Goal: Task Accomplishment & Management: Use online tool/utility

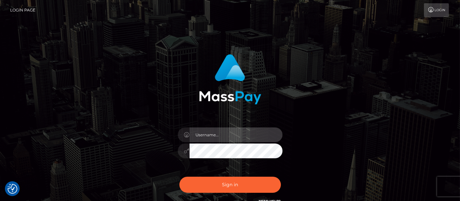
type input "matthew.wong"
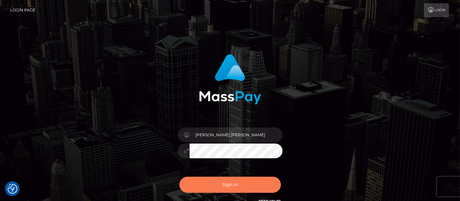
click at [243, 180] on button "Sign in" at bounding box center [231, 184] width 102 height 16
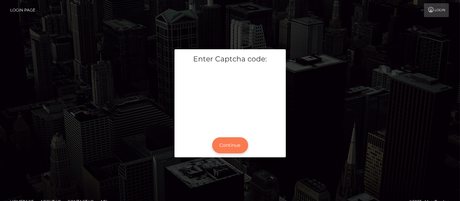
click at [226, 146] on button "Continue" at bounding box center [230, 145] width 36 height 16
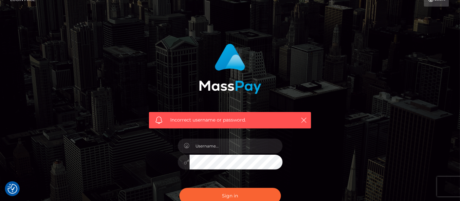
scroll to position [73, 0]
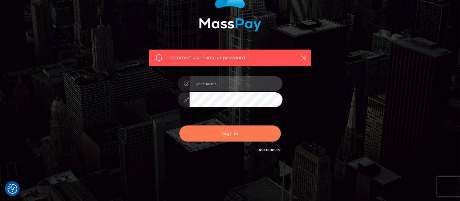
type input "[PERSON_NAME].[PERSON_NAME]"
click at [230, 136] on button "Sign in" at bounding box center [231, 133] width 102 height 16
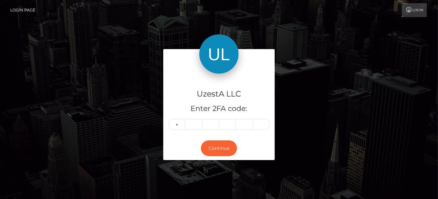
type input "7"
type input "8"
type input "1"
type input "4"
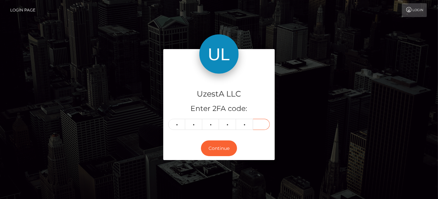
type input "8"
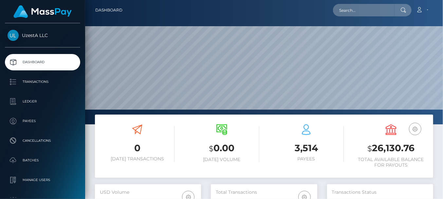
scroll to position [116, 106]
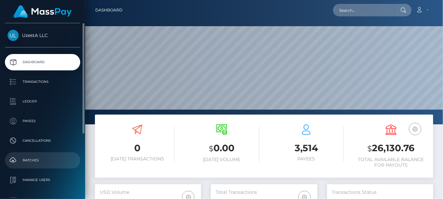
click at [42, 157] on p "Batches" at bounding box center [43, 161] width 70 height 10
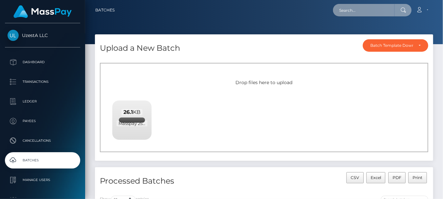
click at [353, 12] on input "text" at bounding box center [364, 10] width 62 height 12
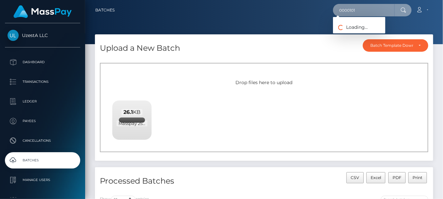
type input "0000101"
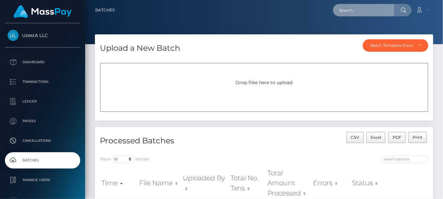
click at [369, 11] on input "text" at bounding box center [364, 10] width 62 height 12
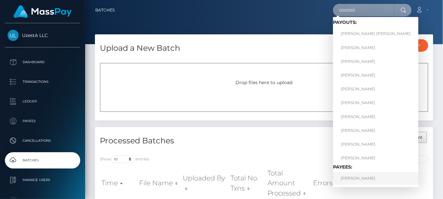
type input "0000101"
click at [354, 180] on link "[PERSON_NAME]" at bounding box center [376, 178] width 86 height 12
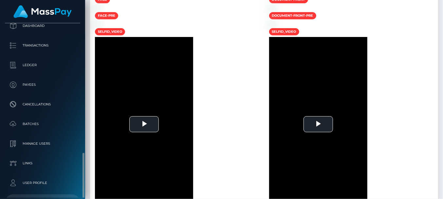
scroll to position [102, 0]
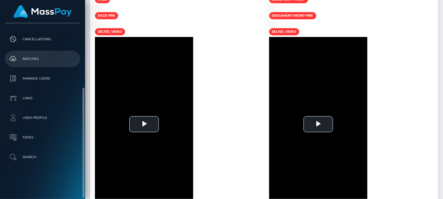
click at [38, 63] on p "Batches" at bounding box center [43, 59] width 70 height 10
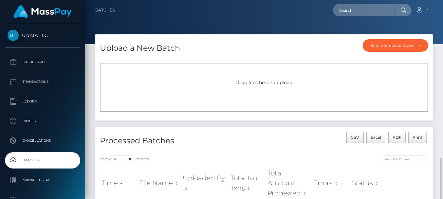
scroll to position [109, 0]
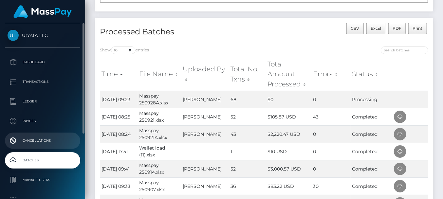
click at [32, 143] on p "Cancellations" at bounding box center [43, 141] width 70 height 10
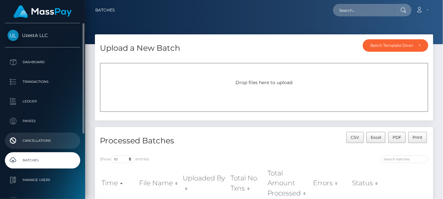
click at [42, 143] on p "Cancellations" at bounding box center [43, 141] width 70 height 10
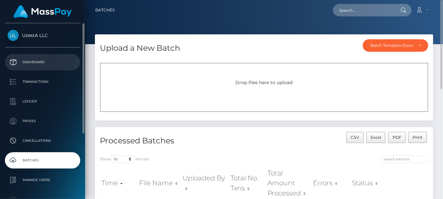
click at [39, 65] on p "Dashboard" at bounding box center [43, 62] width 70 height 10
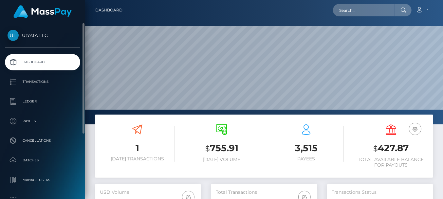
scroll to position [116, 106]
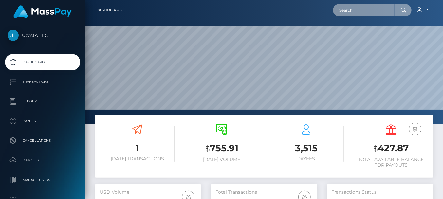
click at [360, 10] on input "text" at bounding box center [364, 10] width 62 height 12
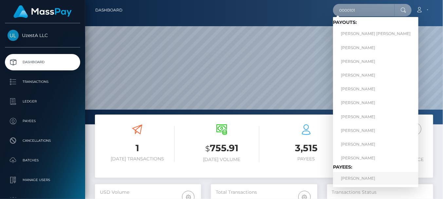
type input "0000101"
click at [354, 181] on link "[PERSON_NAME]" at bounding box center [376, 178] width 86 height 12
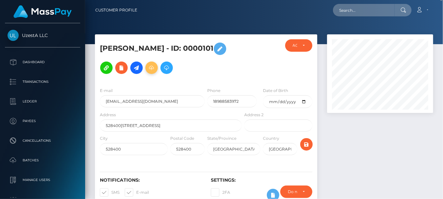
click at [148, 70] on icon at bounding box center [152, 68] width 8 height 8
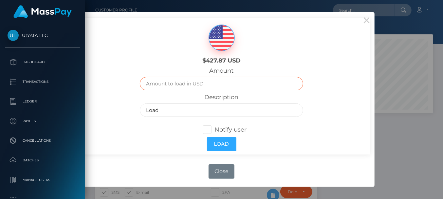
click at [164, 87] on input "text" at bounding box center [222, 83] width 164 height 13
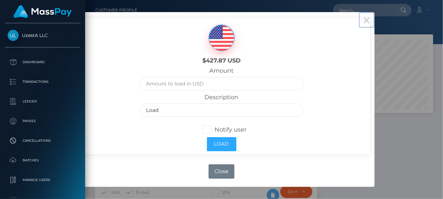
drag, startPoint x: 367, startPoint y: 20, endPoint x: 356, endPoint y: 26, distance: 12.5
click at [367, 20] on button "×" at bounding box center [367, 20] width 16 height 16
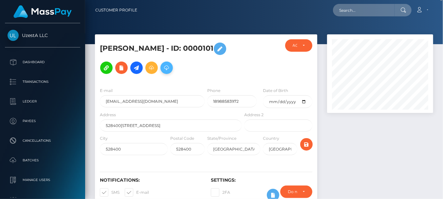
click at [161, 73] on button at bounding box center [167, 68] width 12 height 12
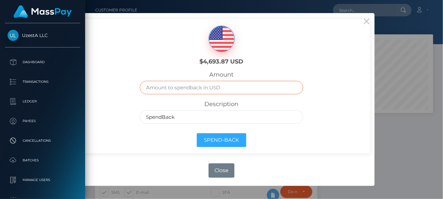
click at [164, 87] on input "text" at bounding box center [222, 87] width 164 height 13
type input "1"
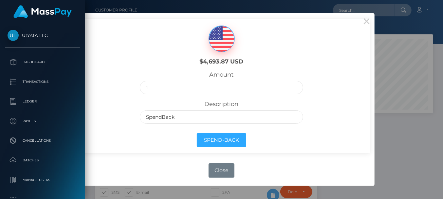
click at [126, 121] on div "$4,693.87 USD Amount 1 Description SpendBack Spend-Back" at bounding box center [221, 86] width 297 height 134
click at [116, 115] on div "$4,693.87 USD Amount 1 Description SpendBack Spend-Back" at bounding box center [221, 86] width 297 height 134
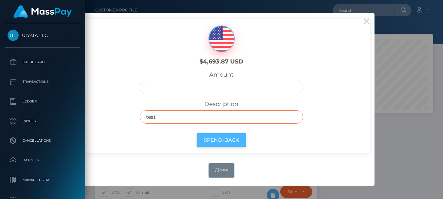
type input "test"
click at [202, 140] on button "Spend-Back" at bounding box center [221, 140] width 49 height 14
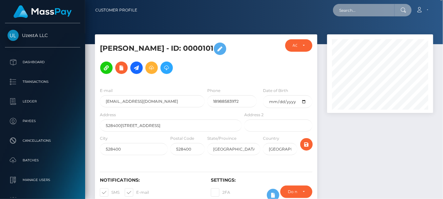
click at [360, 13] on input "text" at bounding box center [364, 10] width 62 height 12
paste input "MASSPAY@uzesta.com"
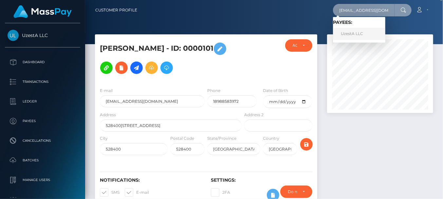
type input "MASSPAY@uzesta.com"
click at [352, 34] on link "UzestA LLC" at bounding box center [359, 34] width 52 height 12
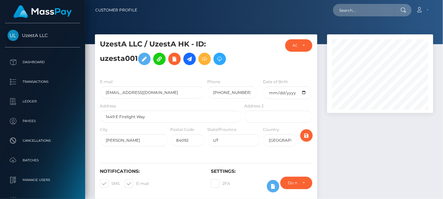
scroll to position [79, 106]
click at [204, 59] on icon at bounding box center [205, 59] width 8 height 8
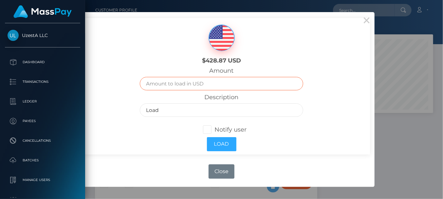
click at [165, 86] on input "text" at bounding box center [222, 83] width 164 height 13
type input "1"
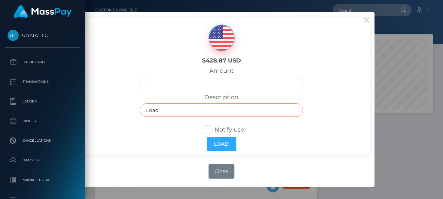
drag, startPoint x: 160, startPoint y: 109, endPoint x: 122, endPoint y: 109, distance: 37.7
click at [122, 109] on div "$428.87 USD Amount 1 Description Load Notify user Load" at bounding box center [221, 86] width 297 height 136
type input "test"
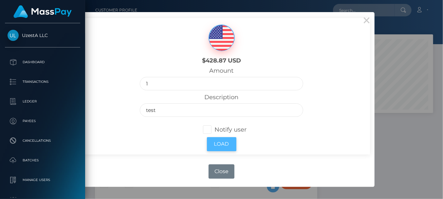
click at [214, 145] on button "Load" at bounding box center [221, 144] width 29 height 14
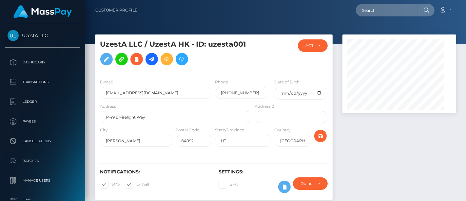
scroll to position [79, 114]
click at [366, 12] on input "text" at bounding box center [387, 10] width 62 height 12
